Goal: Obtain resource: Download file/media

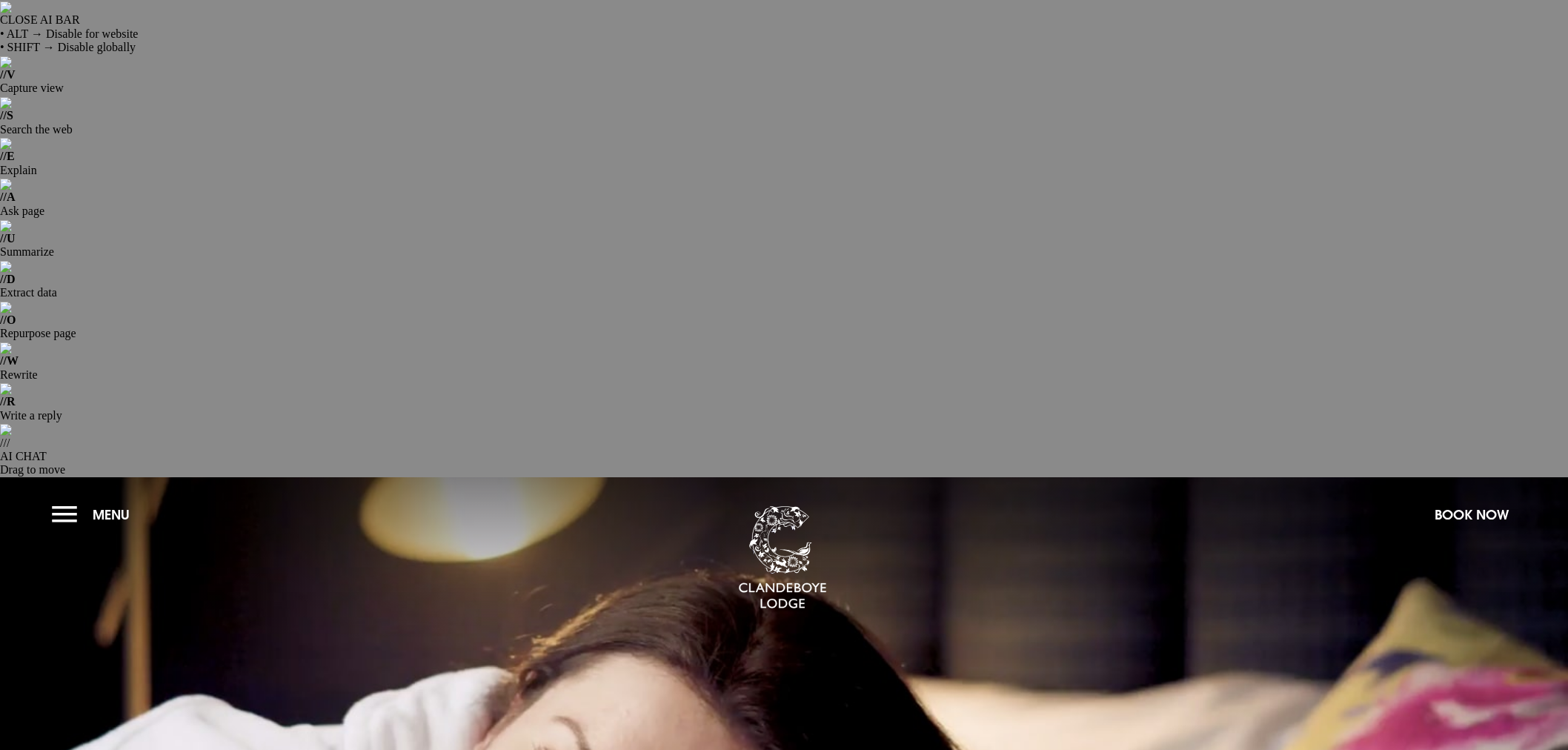
click at [65, 499] on button "Menu" at bounding box center [94, 515] width 85 height 32
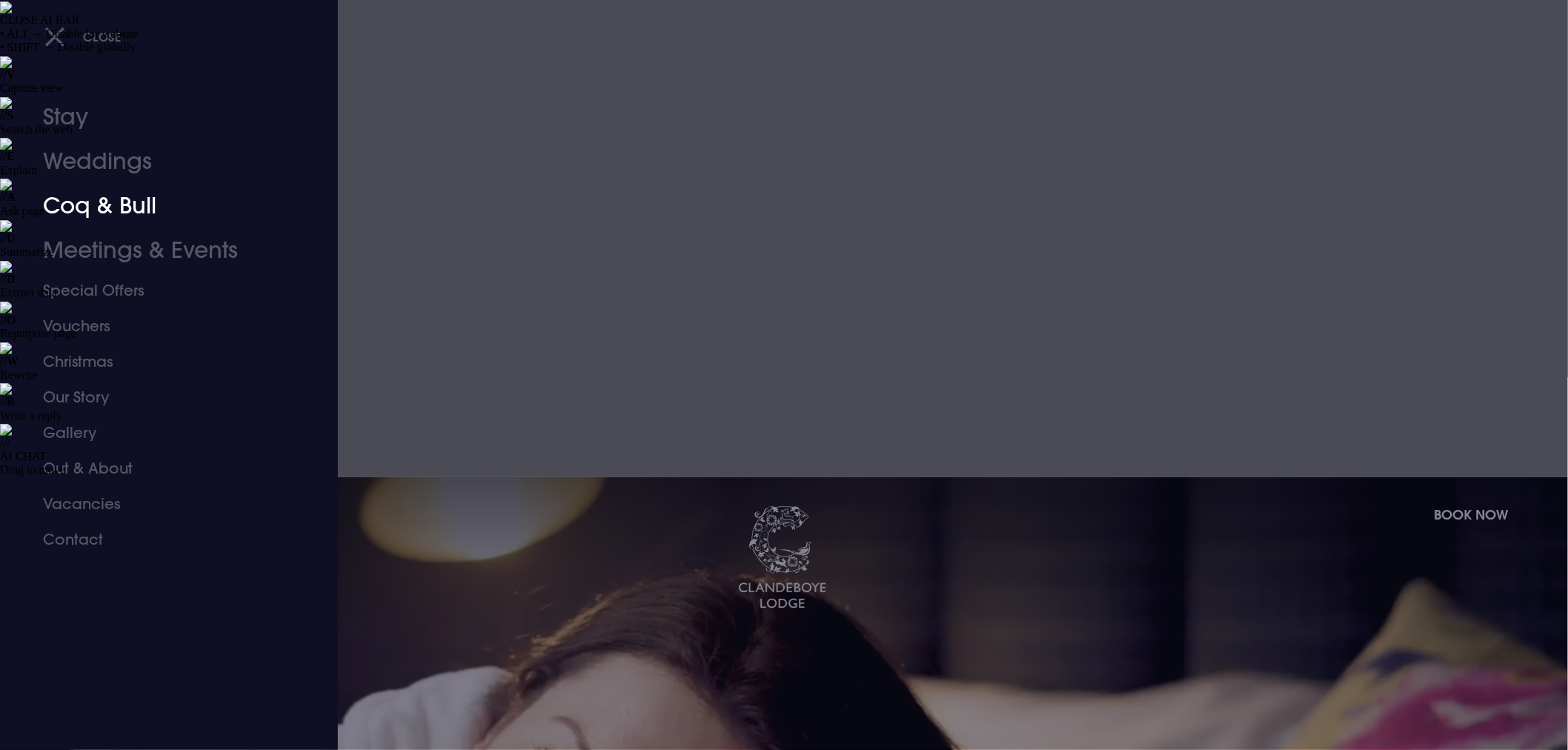
click at [98, 212] on link "Coq & Bull" at bounding box center [159, 206] width 234 height 44
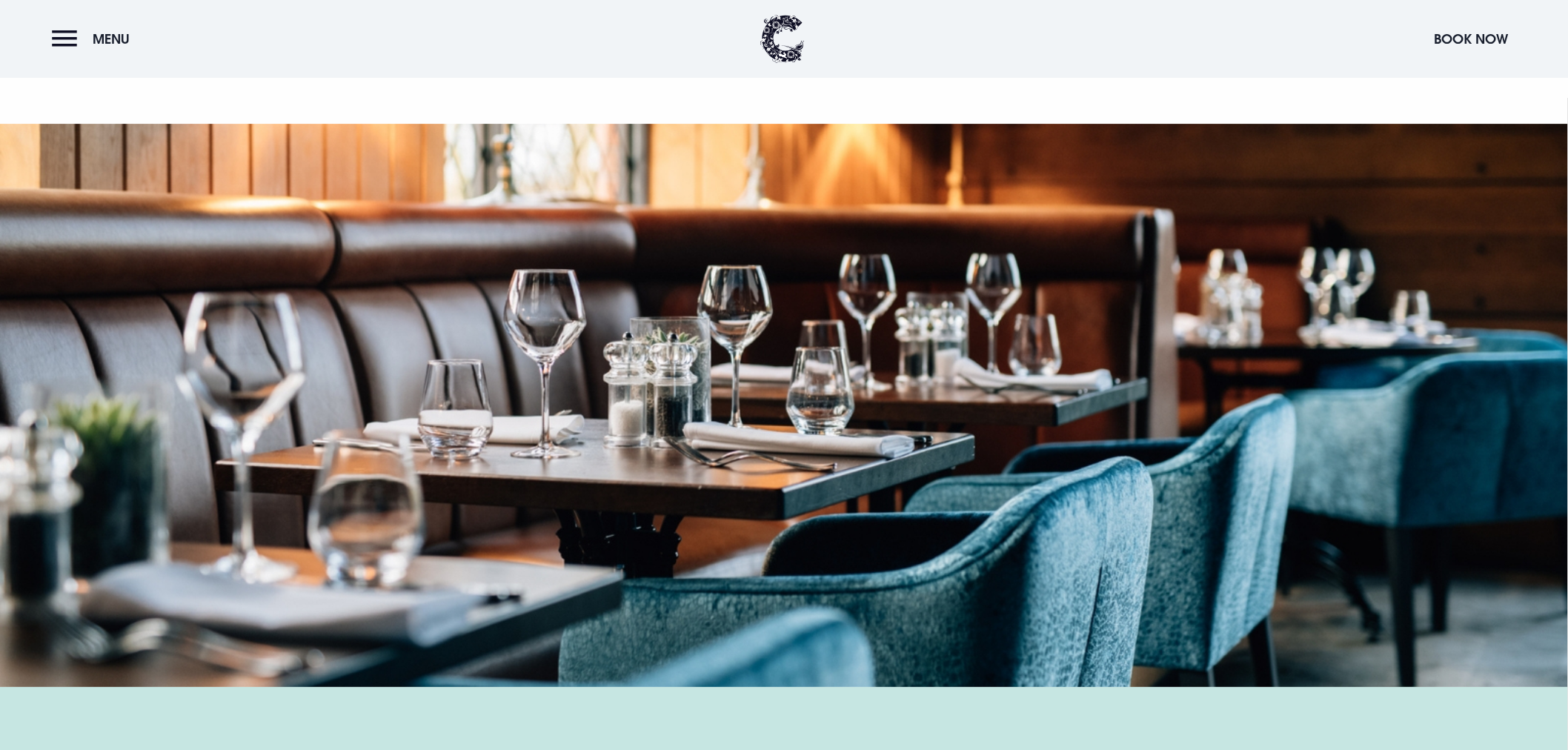
scroll to position [1976, 0]
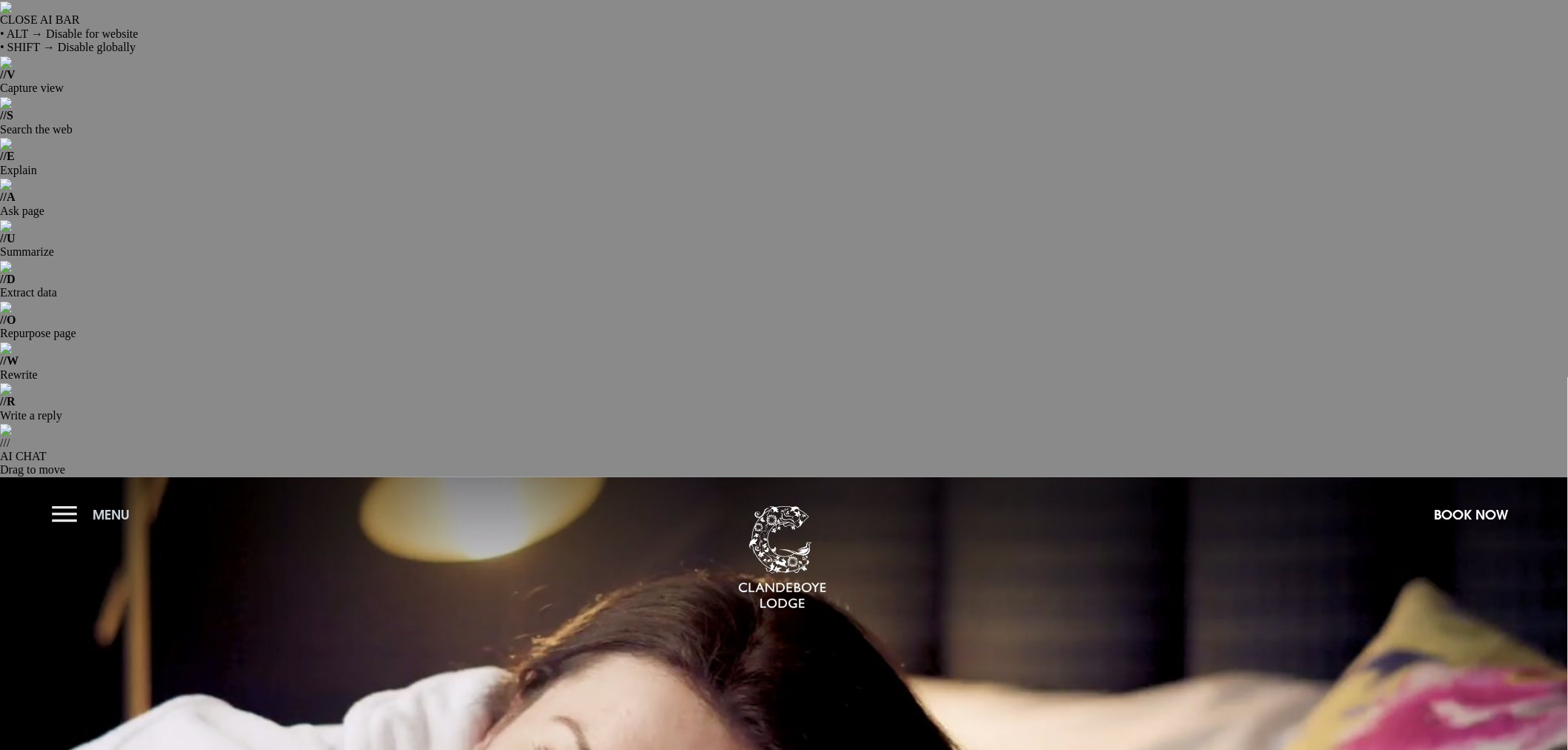
click at [64, 499] on button "Menu" at bounding box center [94, 515] width 85 height 32
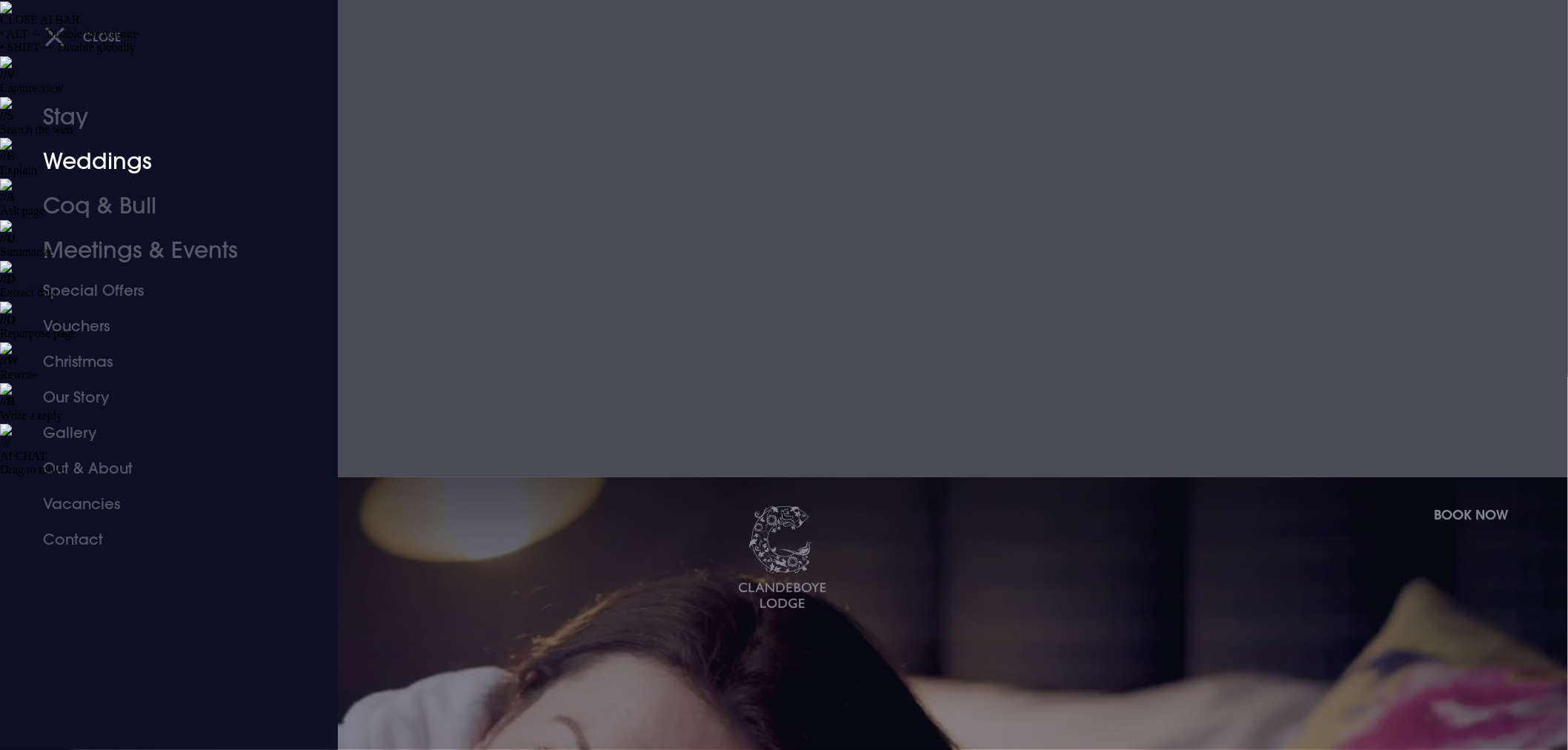
drag, startPoint x: 85, startPoint y: 168, endPoint x: 134, endPoint y: 168, distance: 49.0
click at [85, 168] on link "Weddings" at bounding box center [159, 162] width 234 height 44
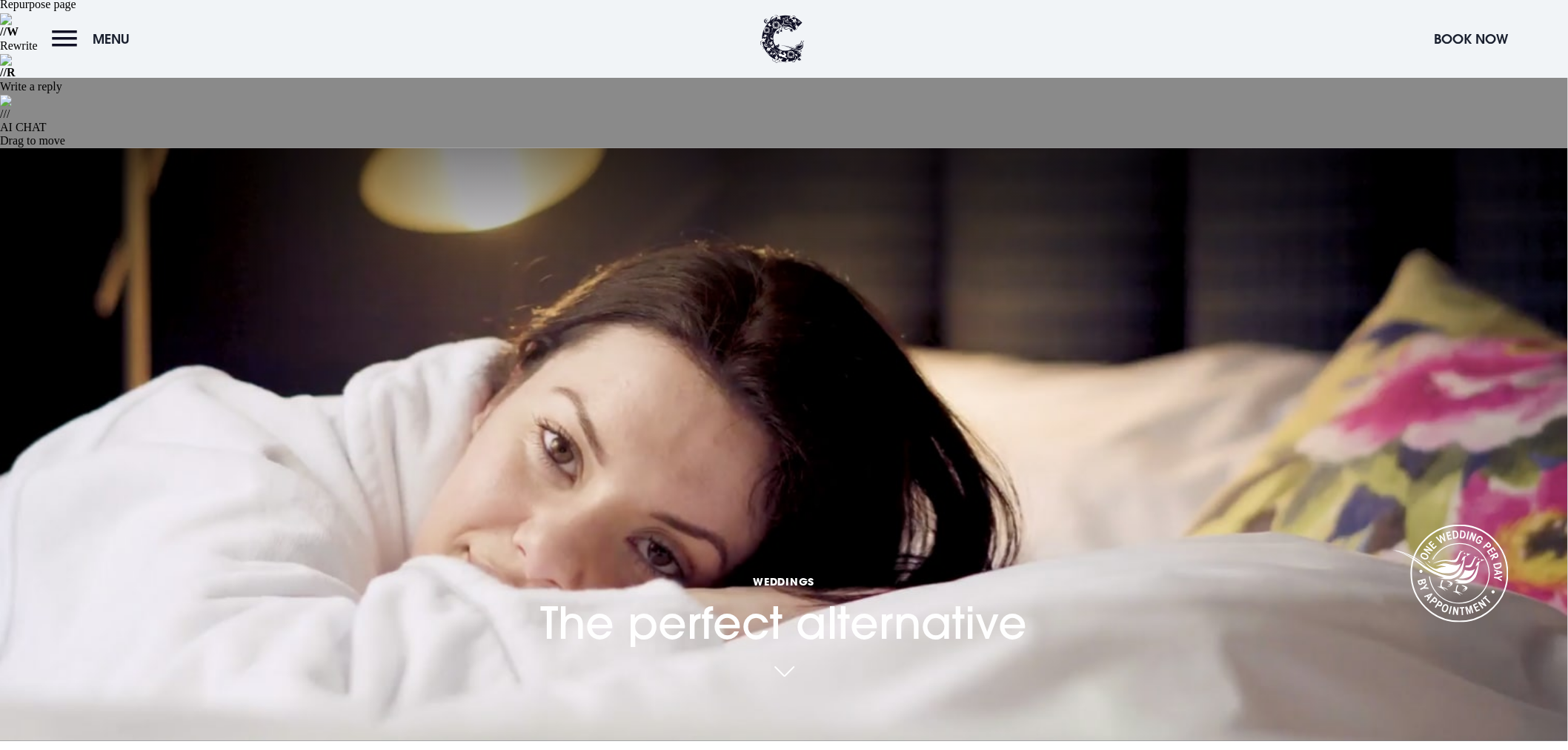
scroll to position [412, 0]
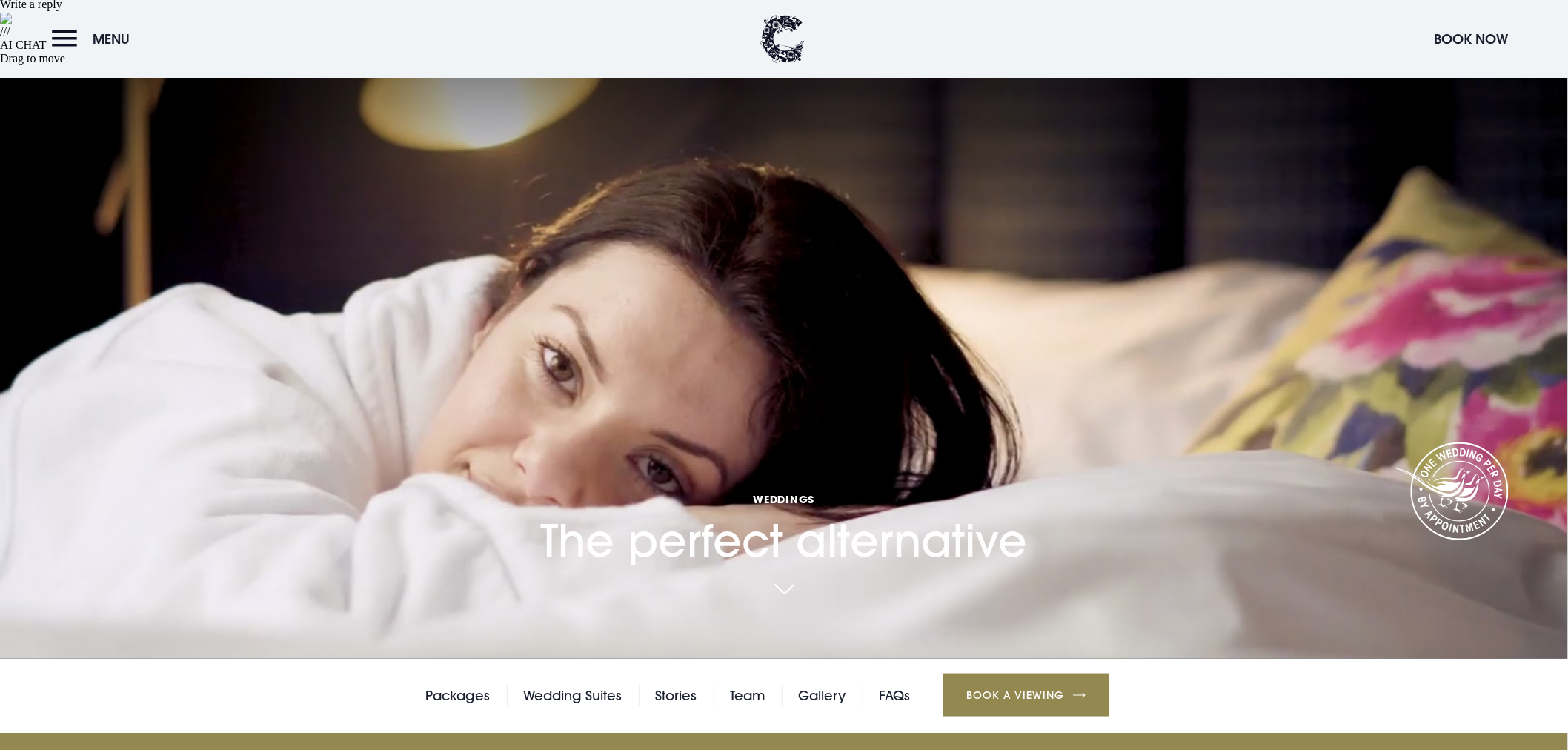
click at [869, 727] on link "Browse our 2025/26 wedding brochure" at bounding box center [790, 755] width 3388 height 56
